Goal: Task Accomplishment & Management: Manage account settings

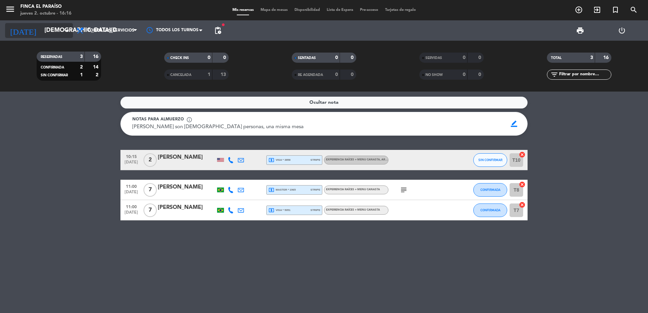
click at [49, 36] on input "[DEMOGRAPHIC_DATA][DATE]" at bounding box center [80, 31] width 79 height 14
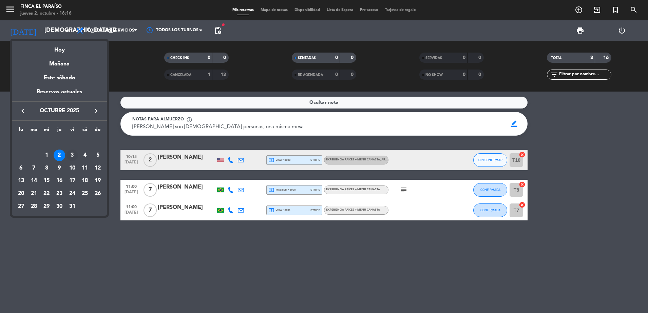
click at [70, 156] on div "3" at bounding box center [73, 156] width 12 height 12
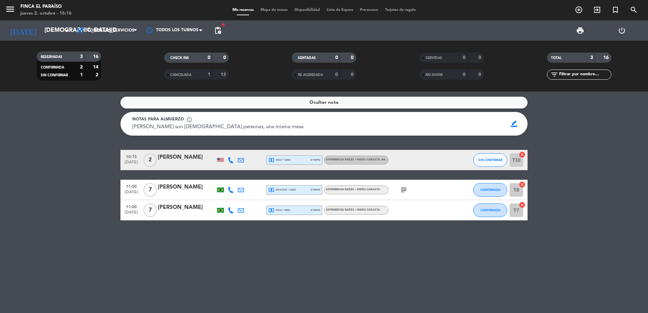
type input "[DATE]"
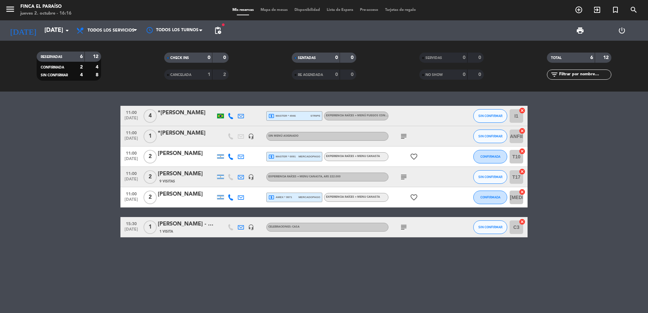
click at [271, 141] on div "11:00 [DATE] 1 *[PERSON_NAME] headset_mic Sin menú asignado subject SIN CONFIRM…" at bounding box center [323, 136] width 407 height 20
click at [200, 136] on div "*[PERSON_NAME]" at bounding box center [187, 133] width 58 height 9
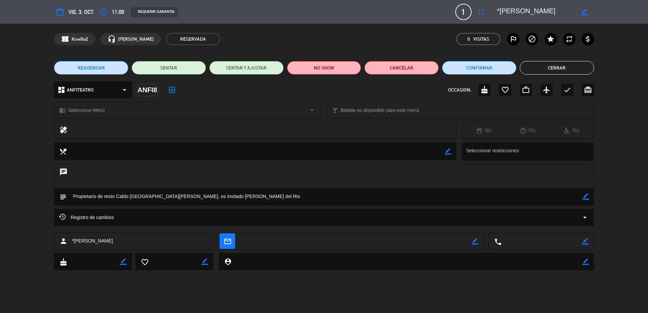
click at [235, 107] on div "chrome_reader_mode Seleccione Menú arrow_drop_down" at bounding box center [187, 110] width 267 height 16
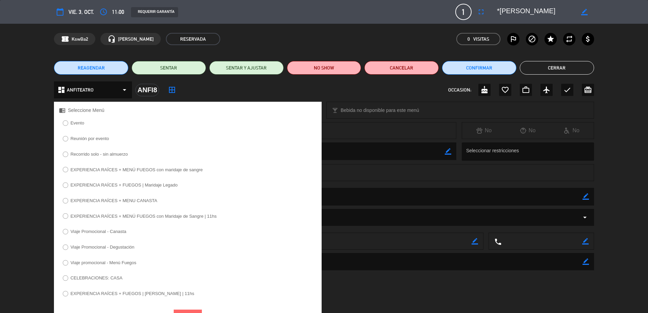
click at [68, 182] on label "EXPERIENCIA RAÍCES + FUEGOS | Maridaje Legado" at bounding box center [120, 186] width 122 height 11
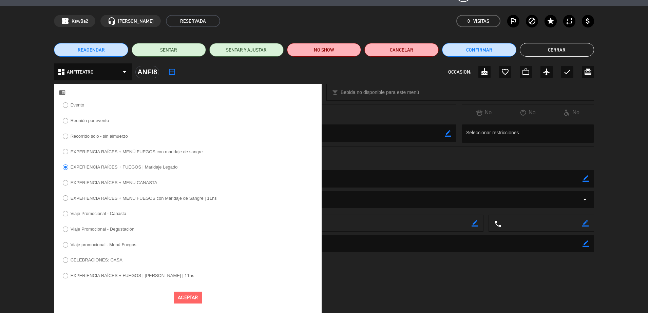
drag, startPoint x: 184, startPoint y: 300, endPoint x: 133, endPoint y: 217, distance: 97.6
click at [133, 217] on div "Evento Reunión por evento Recorrido solo - sin almuerzo EXPERIENCIA RAÍCES + ME…" at bounding box center [188, 207] width 268 height 213
click at [67, 150] on div at bounding box center [65, 152] width 5 height 6
click at [189, 295] on button "Aceptar" at bounding box center [188, 298] width 28 height 12
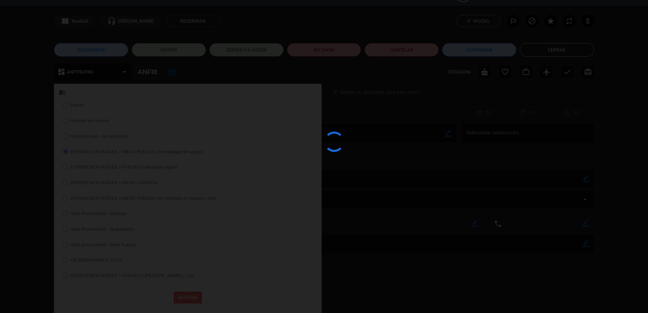
scroll to position [0, 0]
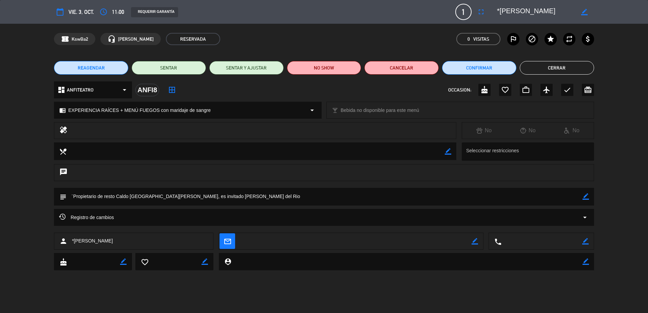
click at [557, 46] on div "confirmation_number KswBa2 headset_mic [PERSON_NAME] RESERVADA 0 Visitas outlin…" at bounding box center [324, 39] width 648 height 31
click at [550, 59] on div "REAGENDAR SENTAR SENTAR Y AJUSTAR NO SHOW Cancelar Confirmar Cerrar" at bounding box center [324, 67] width 648 height 27
click at [532, 70] on button "Cerrar" at bounding box center [557, 68] width 74 height 14
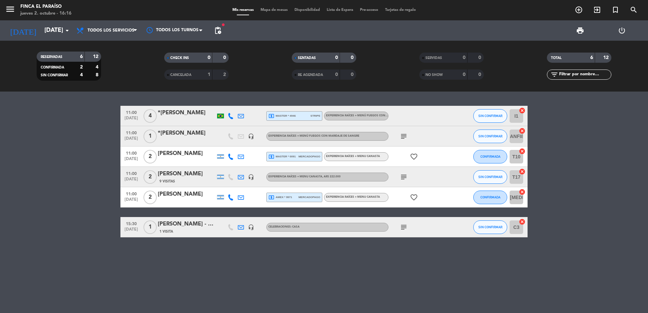
click at [194, 226] on div "[PERSON_NAME] - DIARIO NACION" at bounding box center [187, 224] width 58 height 9
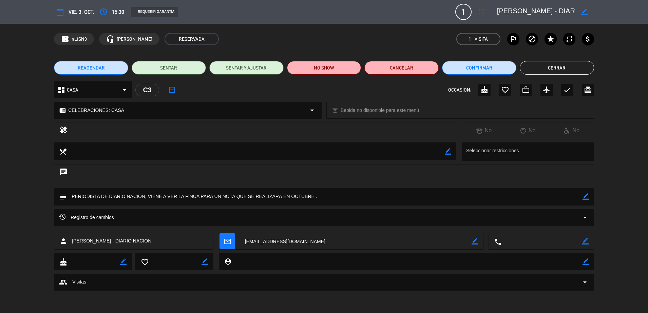
click at [549, 70] on button "Cerrar" at bounding box center [557, 68] width 74 height 14
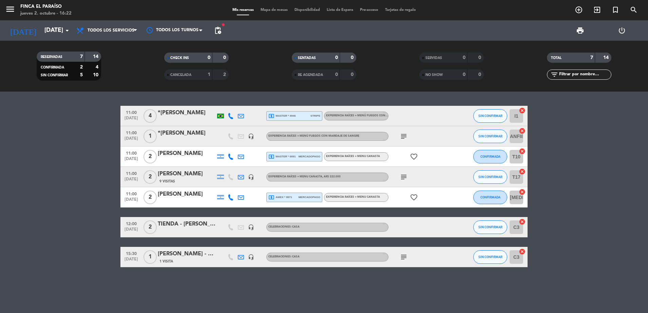
click at [202, 224] on div "TIENDA - [PERSON_NAME]" at bounding box center [187, 224] width 58 height 9
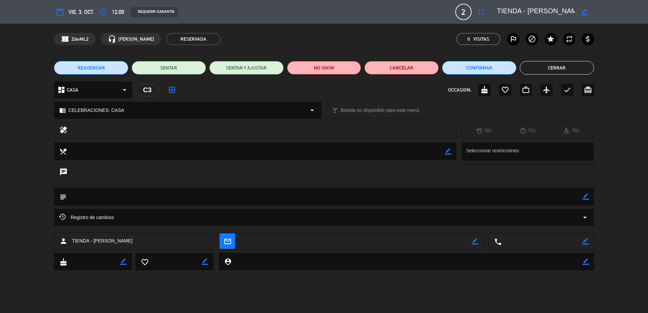
click at [568, 64] on button "Cerrar" at bounding box center [557, 68] width 74 height 14
